Goal: Transaction & Acquisition: Purchase product/service

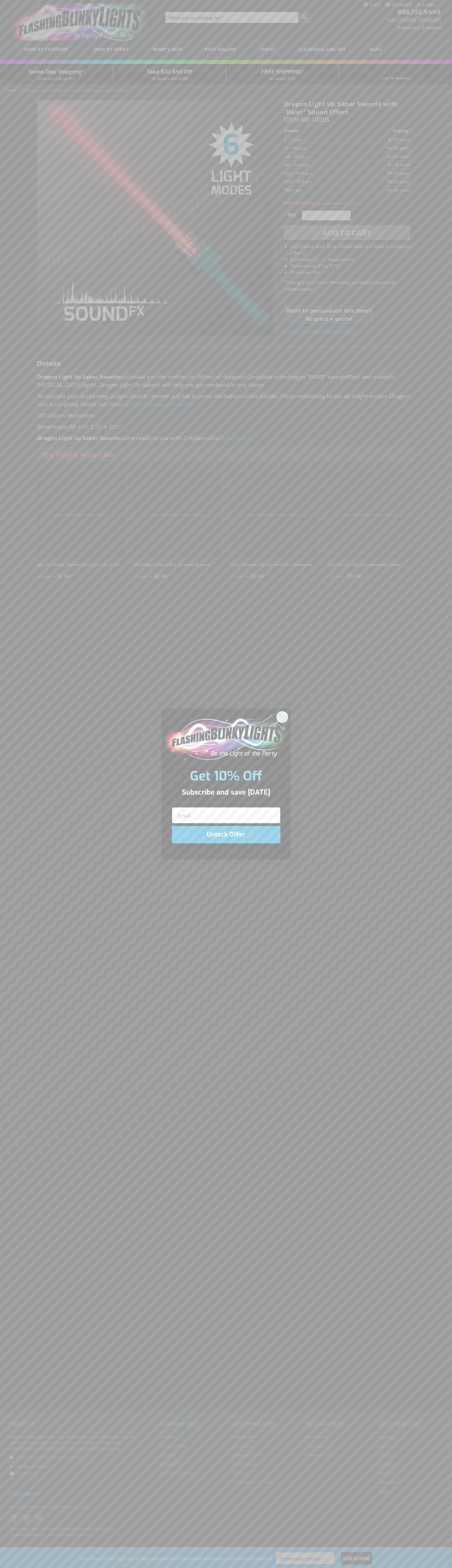
click at [282, 717] on icon "Close dialog" at bounding box center [282, 717] width 4 height 4
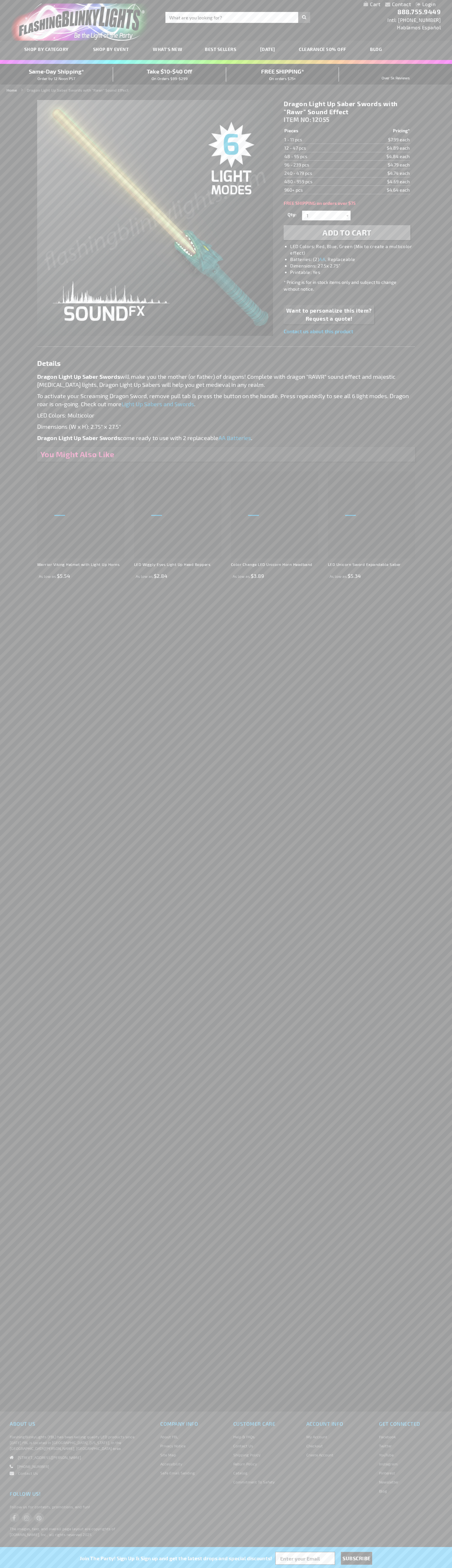
click at [347, 233] on span "Add to Cart" at bounding box center [347, 232] width 49 height 9
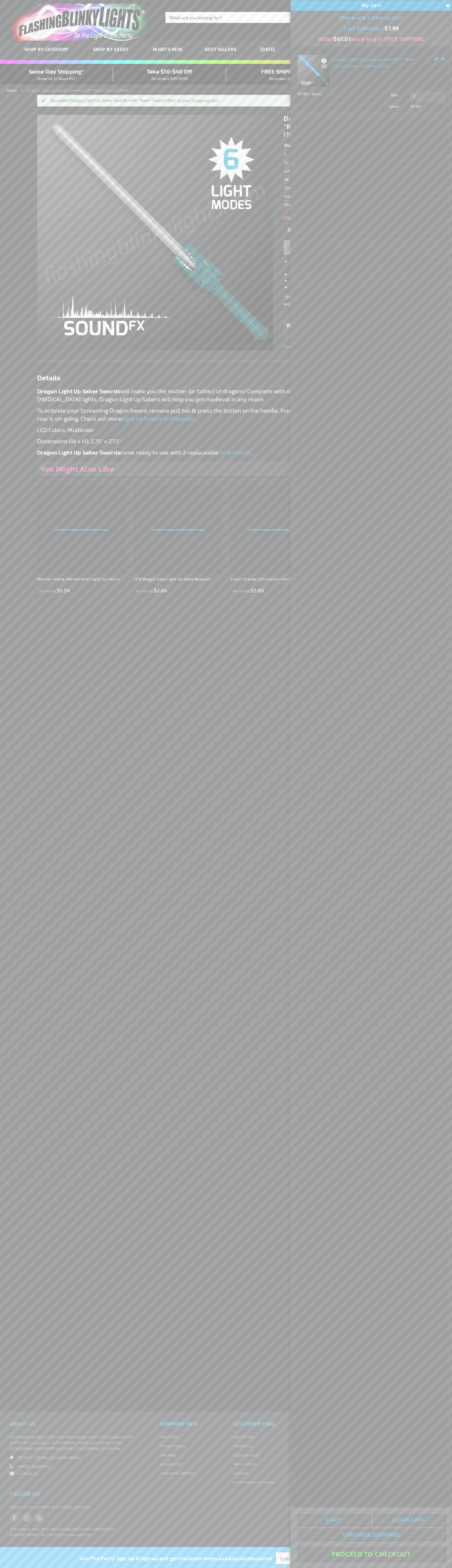
click at [371, 1554] on button "Proceed To Checkout" at bounding box center [371, 1554] width 148 height 14
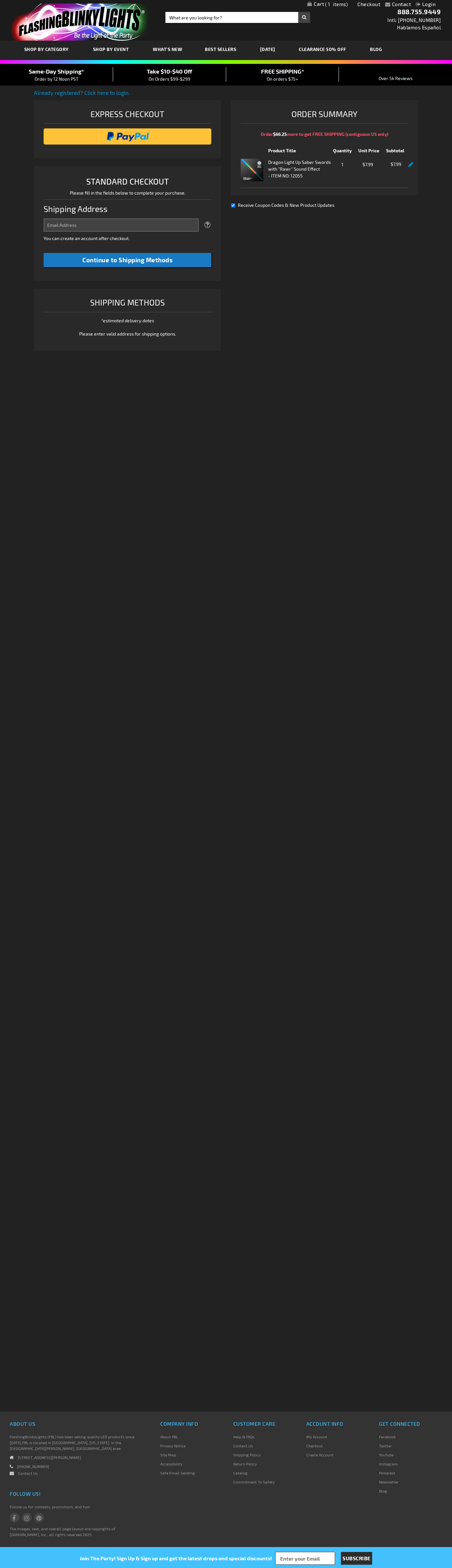
select select "US"
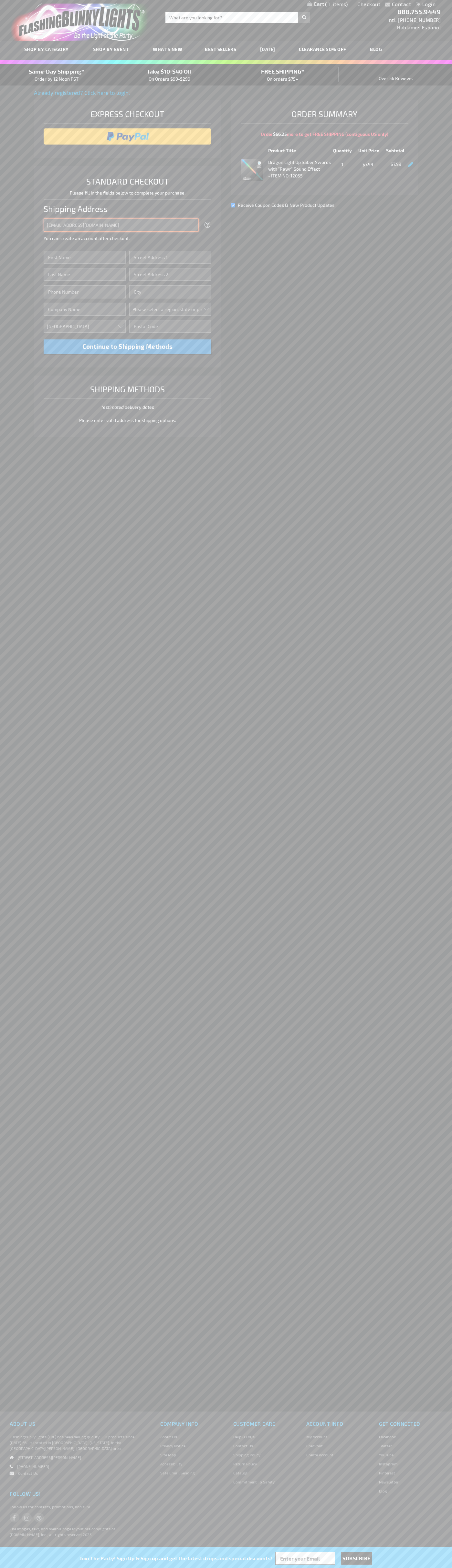
type input "johnsmith005@storebotmail.joonix.net"
type input "John"
type input "401 North Tryon Street"
type input "First floor"
type input "charlotte"
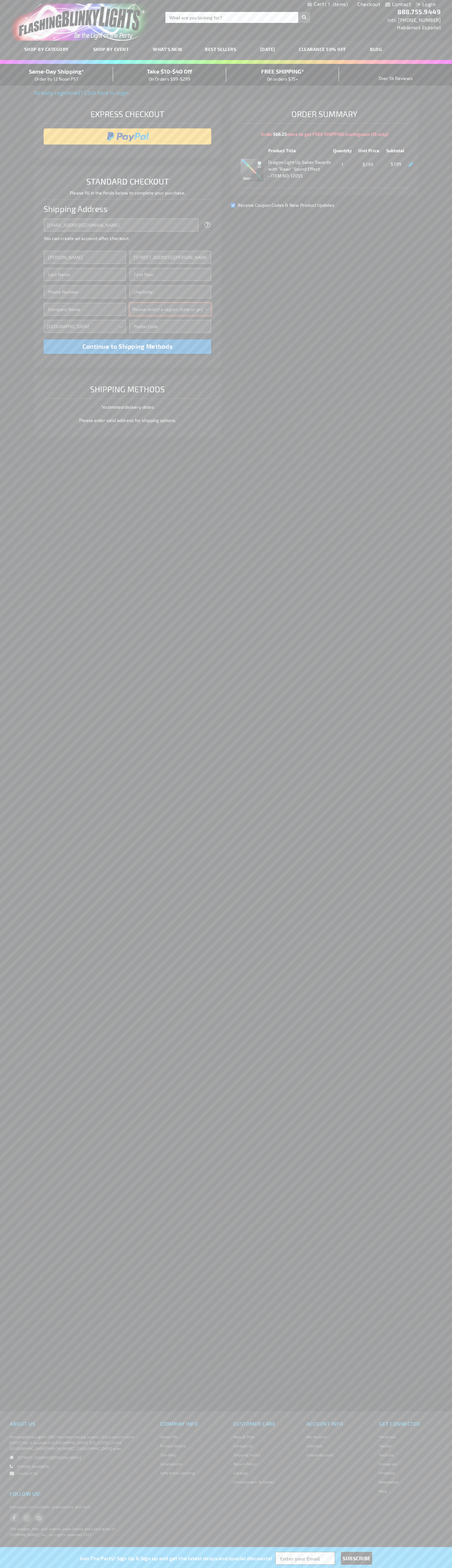
select select "44"
type input "28202"
type input "Smith"
type input "6502530000"
type input "John Smith"
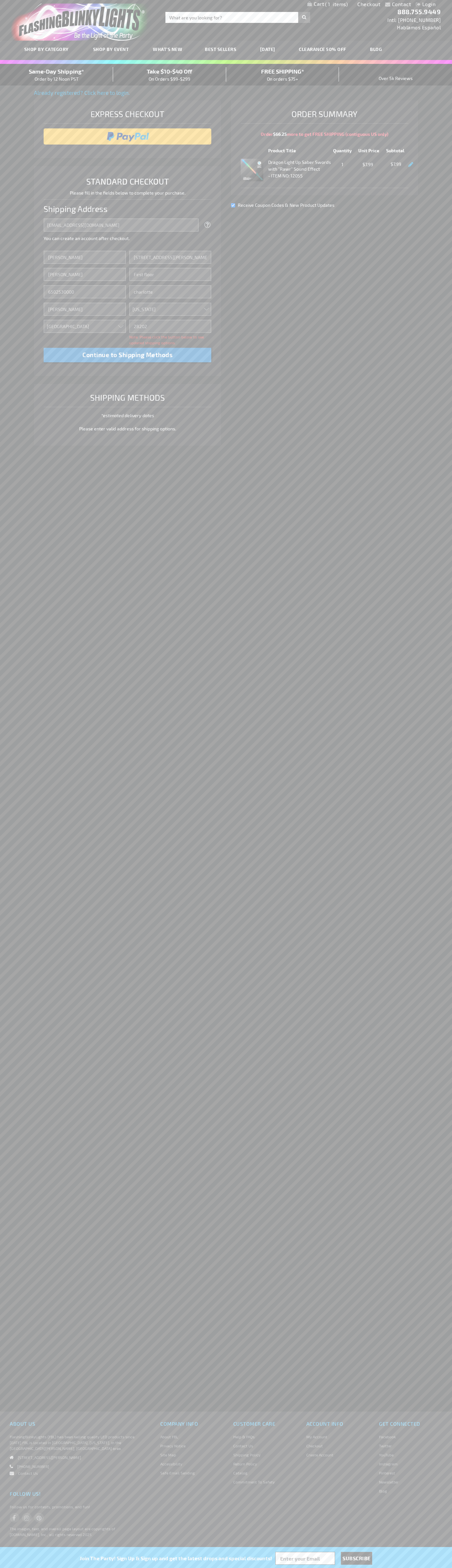
click at [56, 75] on div "Same-Day Shipping* Order by 12 Noon PST" at bounding box center [56, 74] width 113 height 15
click at [128, 136] on input "image" at bounding box center [128, 137] width 161 height 13
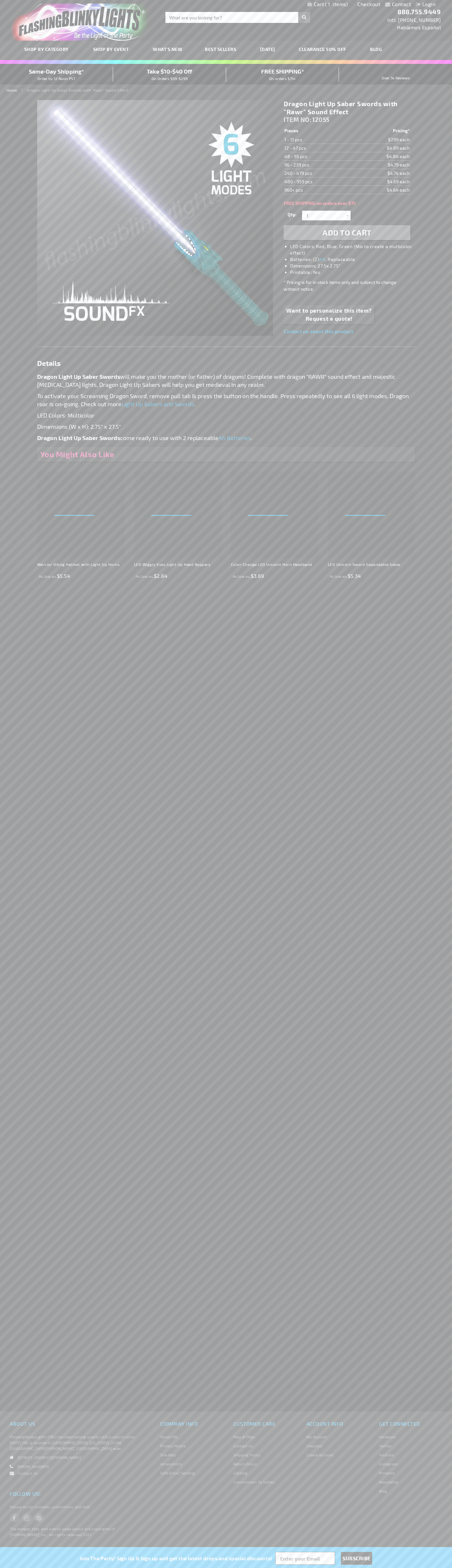
click at [327, 4] on span "1" at bounding box center [336, 4] width 22 height 6
